Goal: Entertainment & Leisure: Consume media (video, audio)

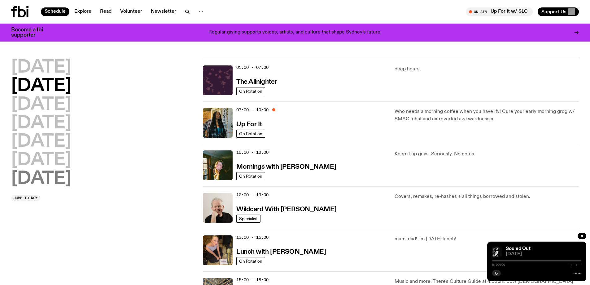
click at [50, 179] on h2 "[DATE]" at bounding box center [41, 178] width 60 height 17
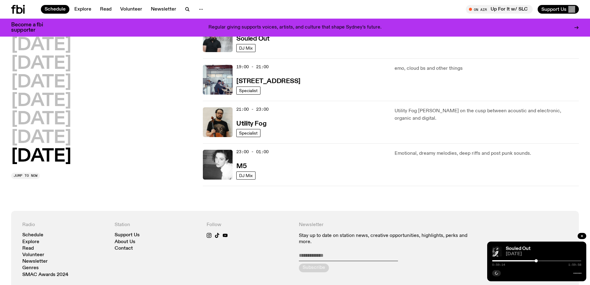
scroll to position [265, 0]
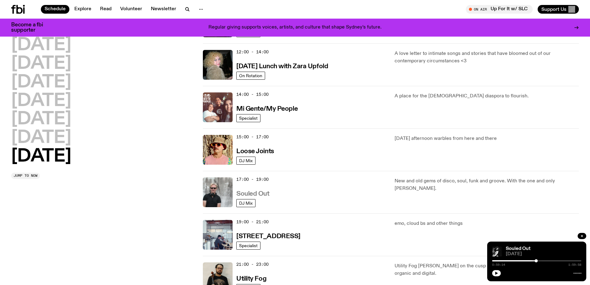
click at [257, 194] on h3 "Souled Out" at bounding box center [252, 194] width 33 height 7
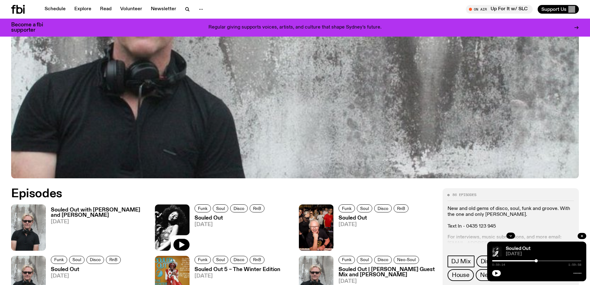
scroll to position [305, 0]
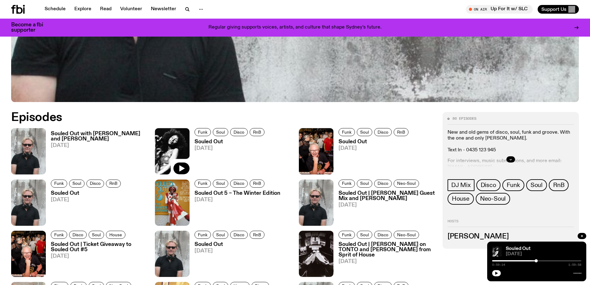
click at [76, 134] on h3 "Souled Out with [PERSON_NAME] and [PERSON_NAME]" at bounding box center [99, 136] width 97 height 11
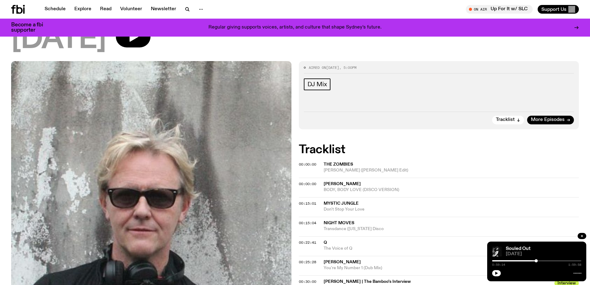
scroll to position [89, 0]
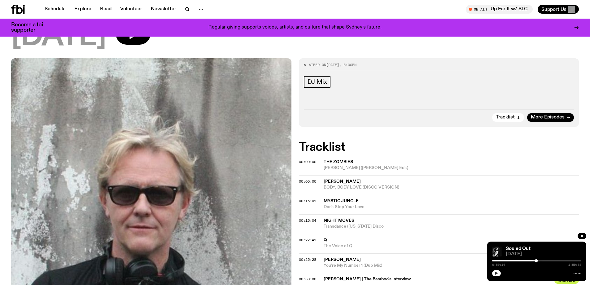
click at [497, 272] on icon "button" at bounding box center [497, 273] width 4 height 4
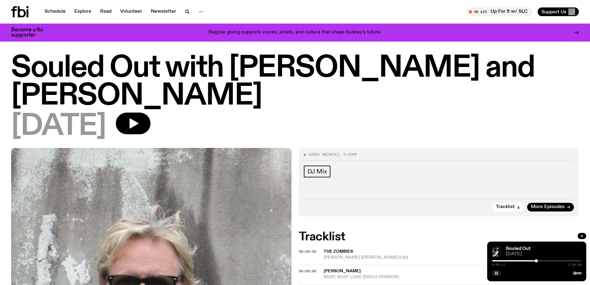
scroll to position [0, 0]
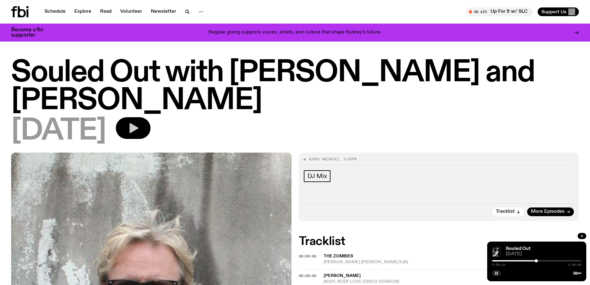
click at [138, 128] on icon "button" at bounding box center [134, 128] width 9 height 10
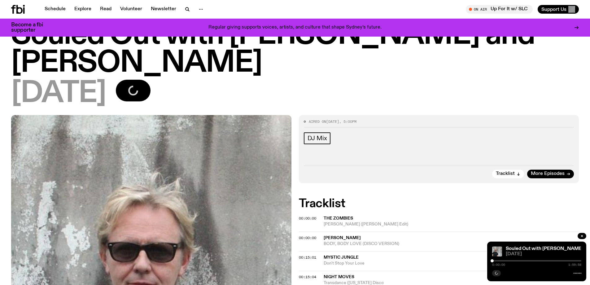
scroll to position [89, 0]
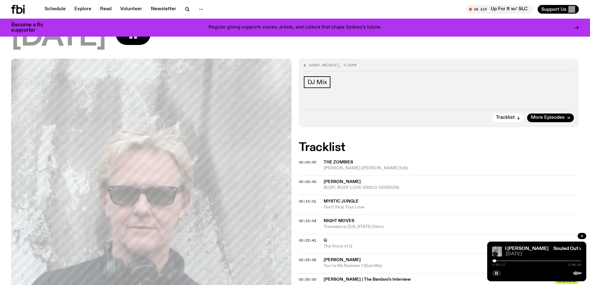
click at [497, 272] on icon "button" at bounding box center [497, 273] width 4 height 4
